Goal: Information Seeking & Learning: Find specific fact

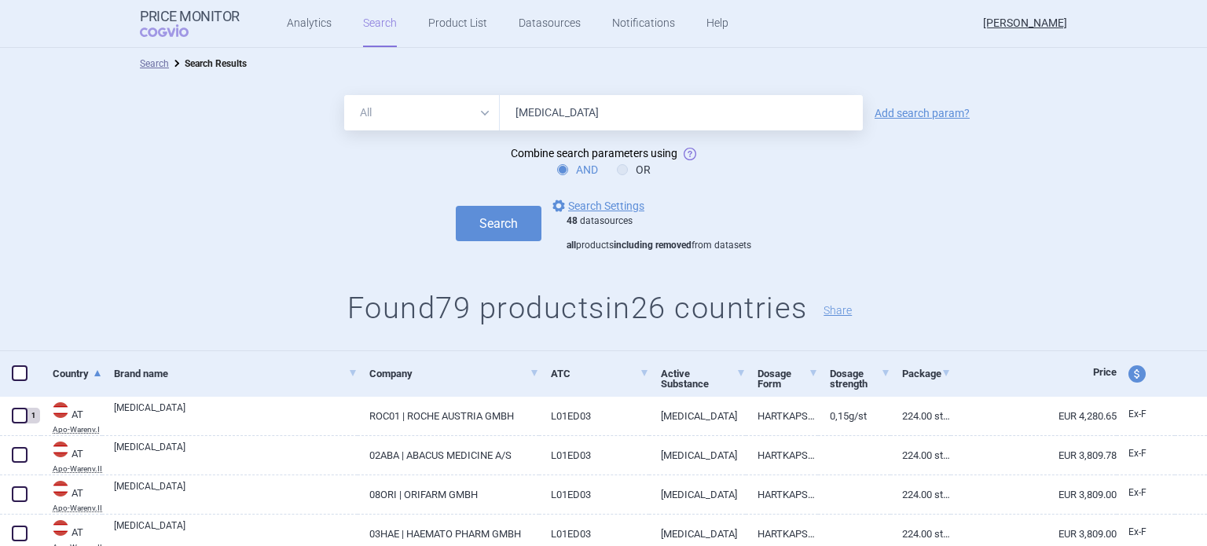
drag, startPoint x: 567, startPoint y: 99, endPoint x: 475, endPoint y: 99, distance: 92.0
click at [475, 99] on div "All Brand Name ATC Company Active Substance Country Newer than [MEDICAL_DATA]" at bounding box center [603, 112] width 519 height 35
type input "[MEDICAL_DATA]"
click at [456, 206] on button "Search" at bounding box center [499, 223] width 86 height 35
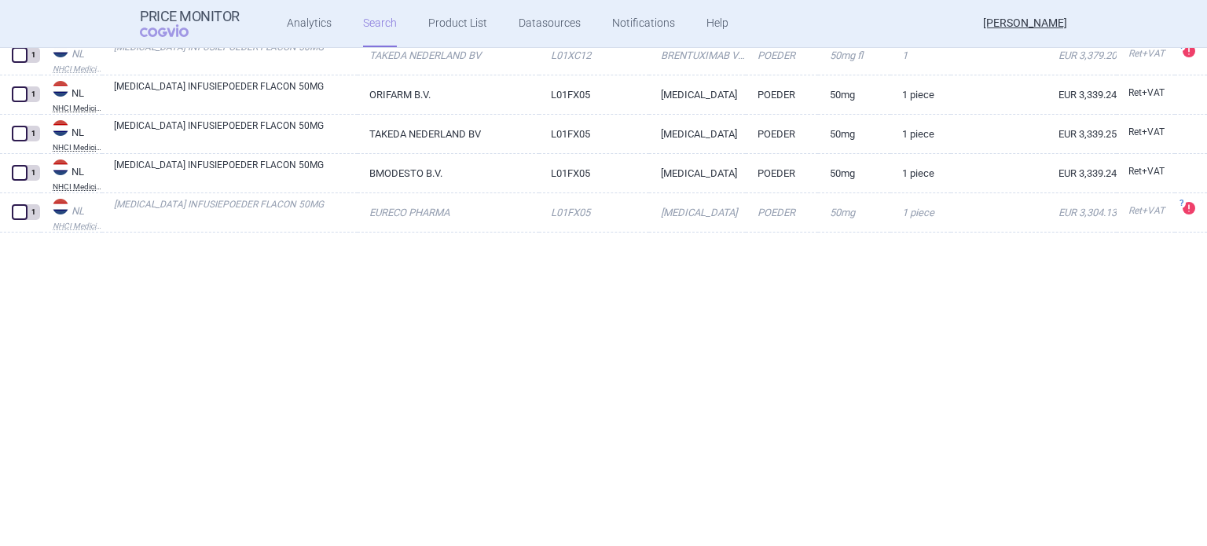
scroll to position [2298, 0]
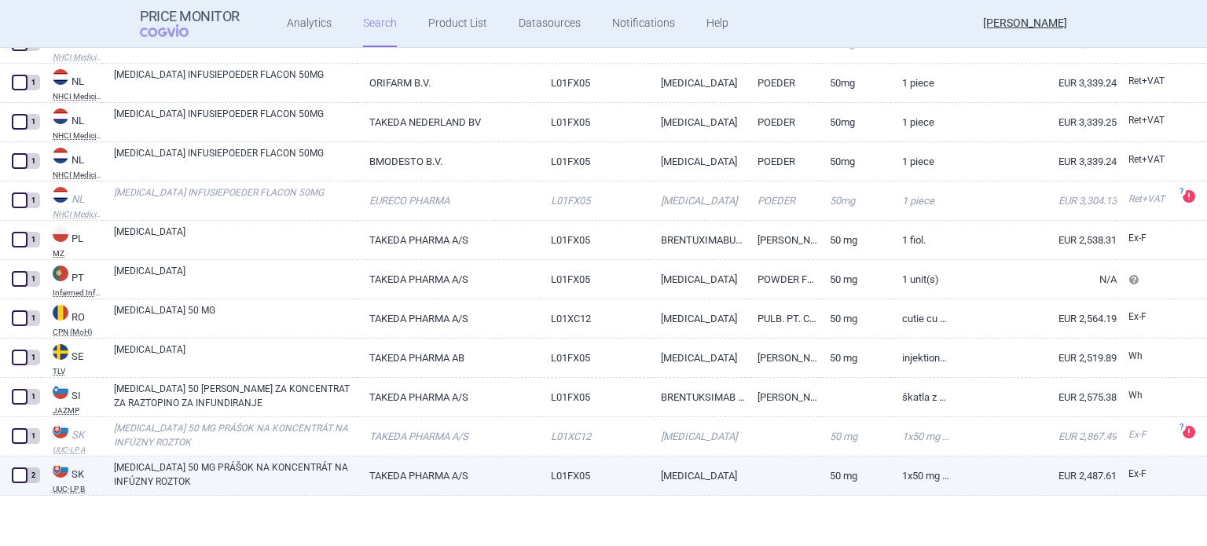
click at [301, 465] on link "[MEDICAL_DATA] 50 MG PRÁŠOK NA KONCENTRÁT NA INFÚZNY ROZTOK" at bounding box center [236, 475] width 244 height 28
select select "EUR"
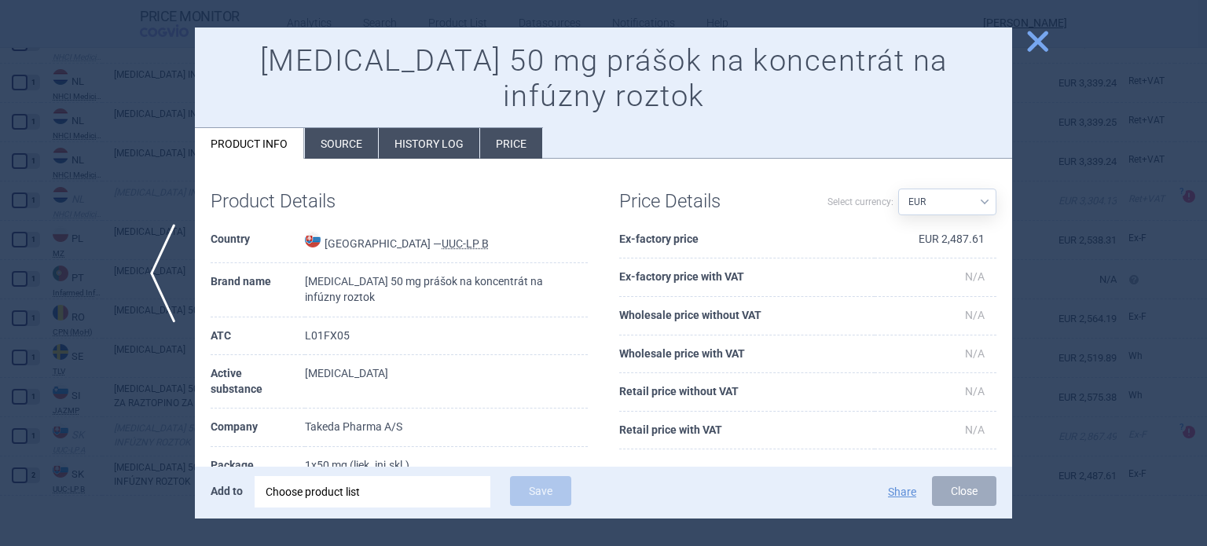
click at [464, 144] on li "History log" at bounding box center [429, 143] width 101 height 31
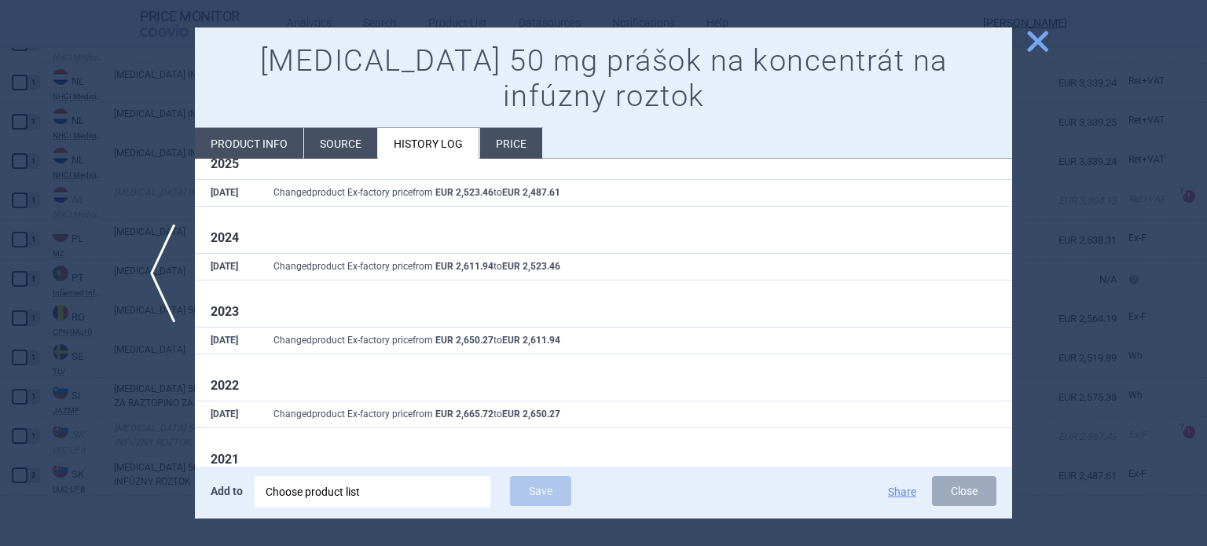
scroll to position [79, 0]
